Goal: Participate in discussion: Engage in conversation with other users on a specific topic

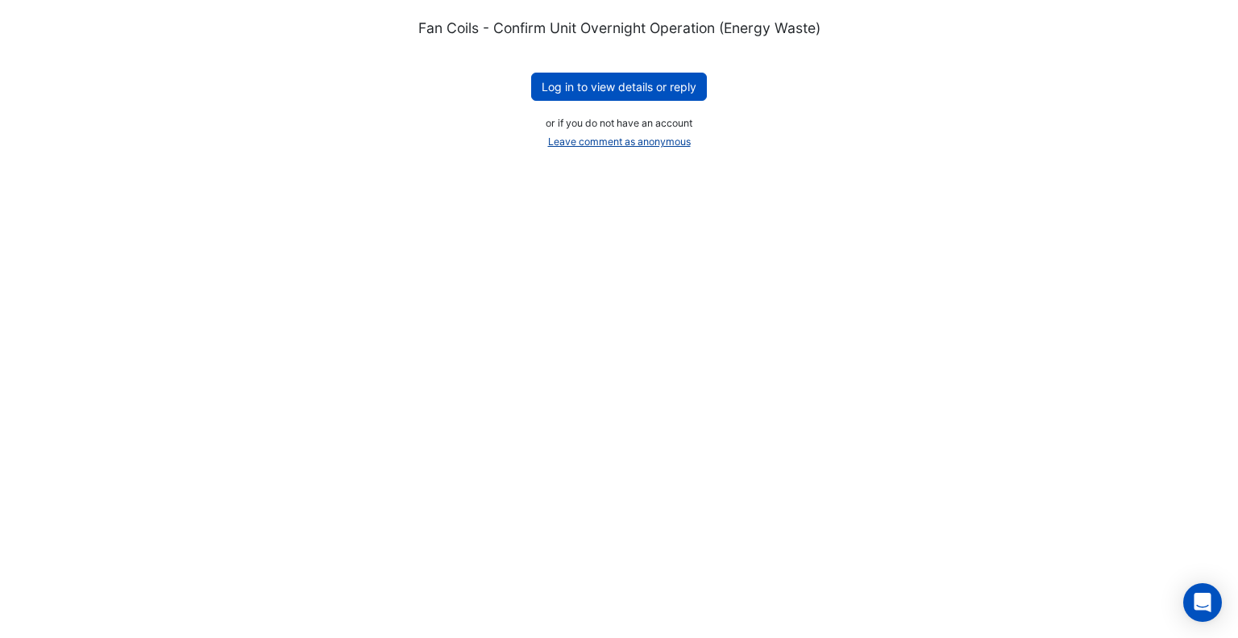
click at [600, 144] on button "Leave comment as anonymous" at bounding box center [619, 142] width 157 height 23
click at [576, 98] on button "Log in to view details or reply" at bounding box center [619, 87] width 176 height 28
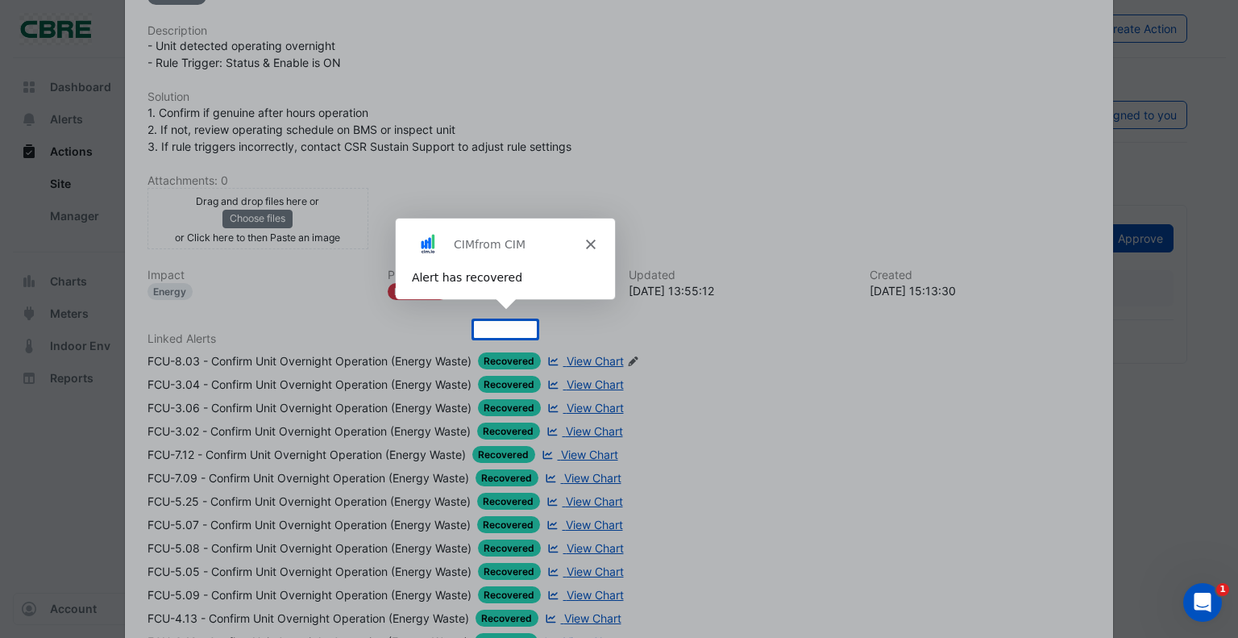
scroll to position [323, 0]
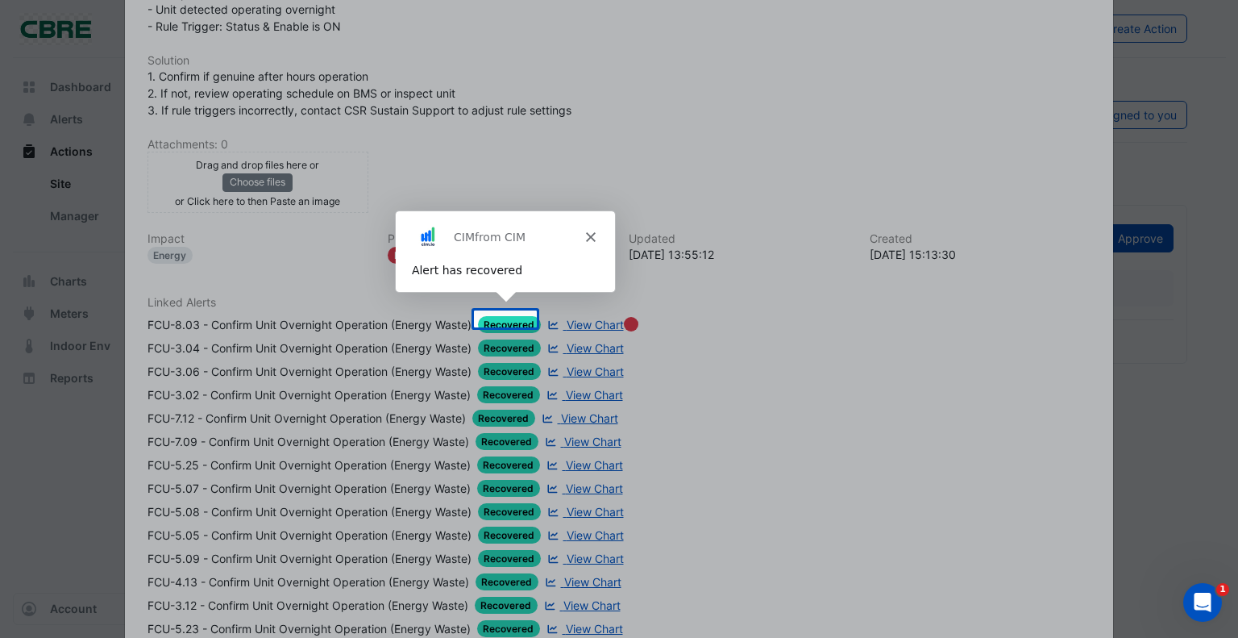
click at [588, 235] on polygon "Close" at bounding box center [590, 236] width 10 height 10
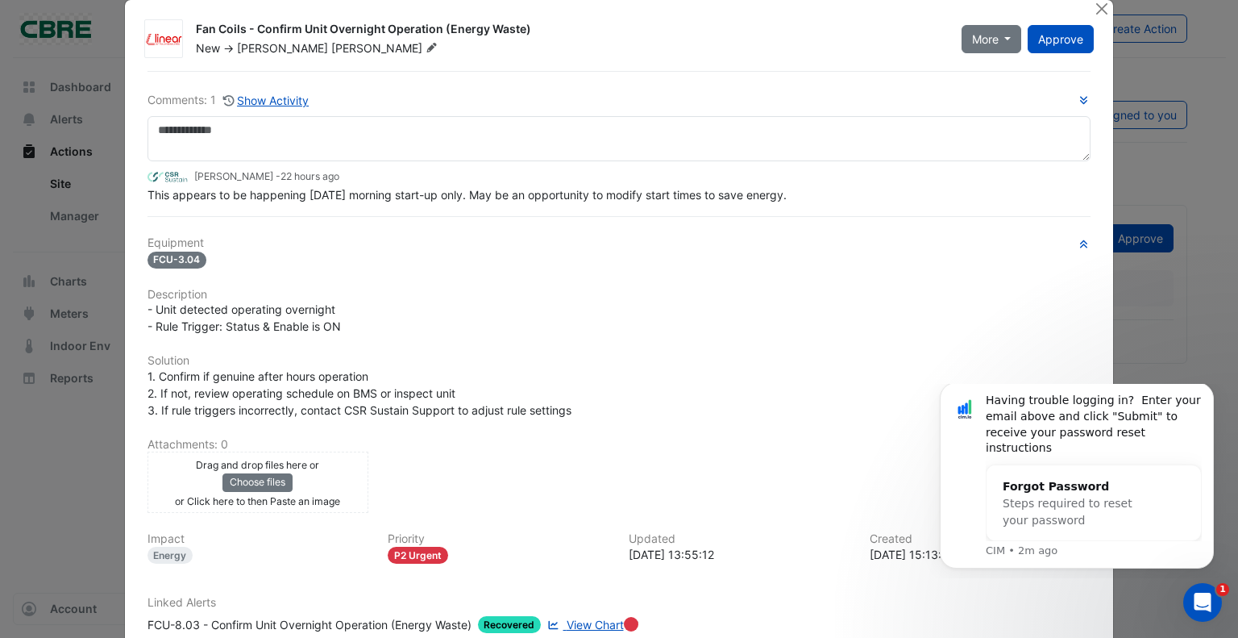
scroll to position [0, 0]
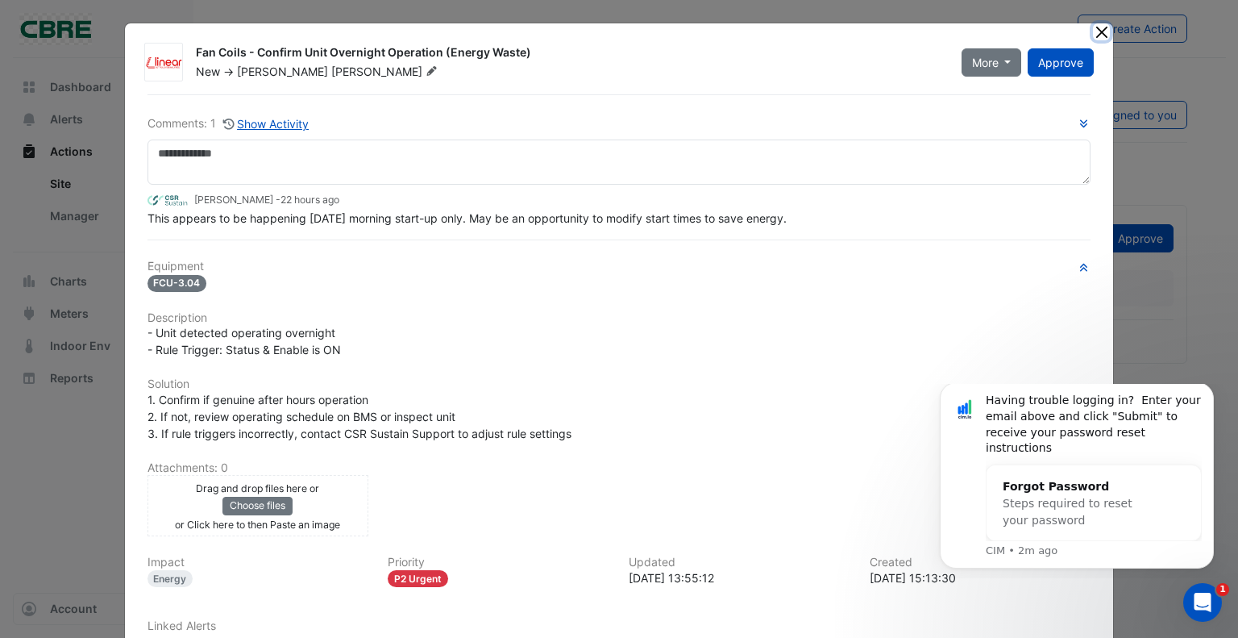
click at [1095, 31] on button "Close" at bounding box center [1101, 31] width 17 height 17
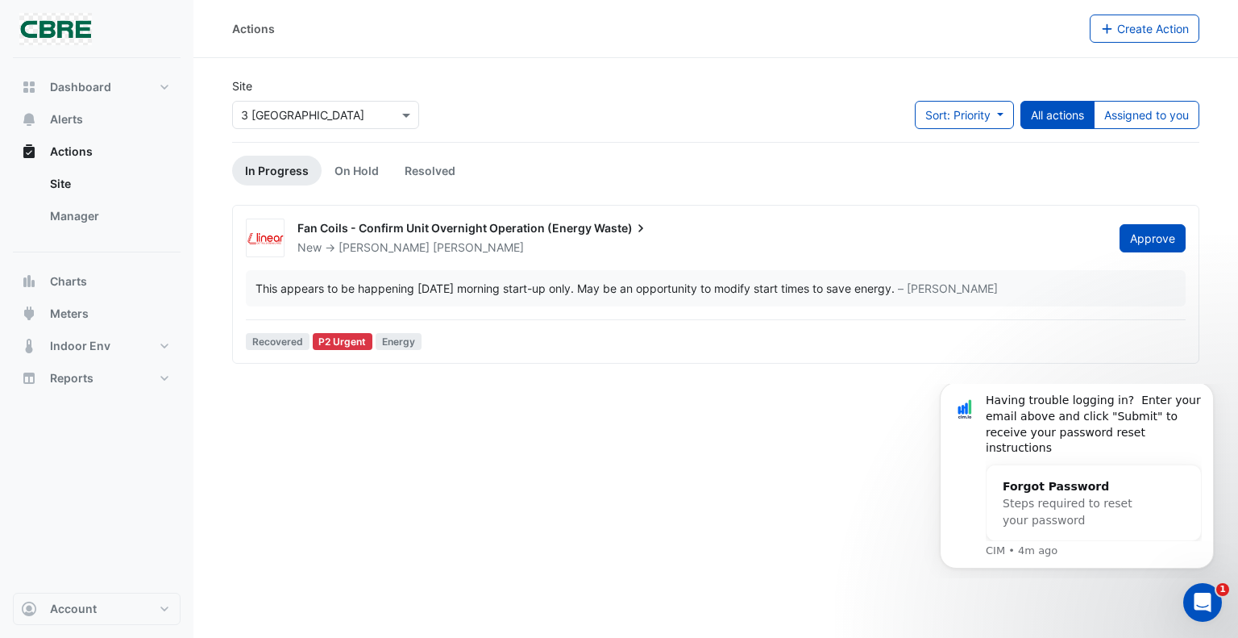
click at [501, 298] on div "This appears to be happening on Monday morning start-up only. May be an opportu…" at bounding box center [716, 288] width 940 height 36
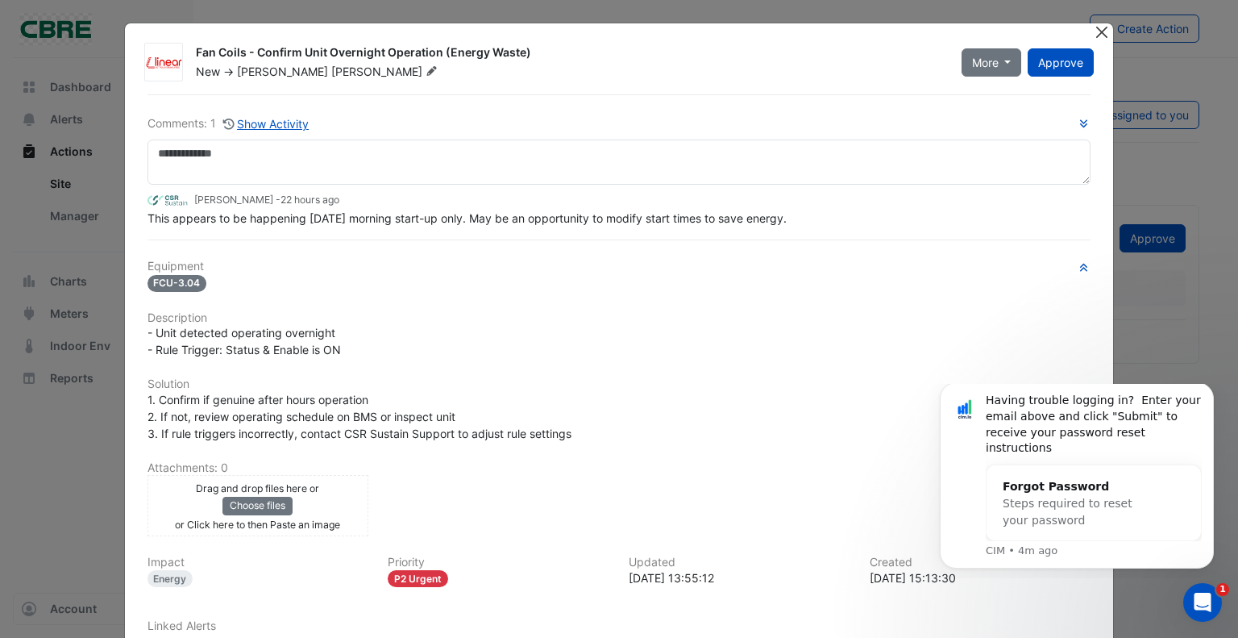
click at [1095, 31] on button "Close" at bounding box center [1101, 31] width 17 height 17
